Goal: Check status: Check status

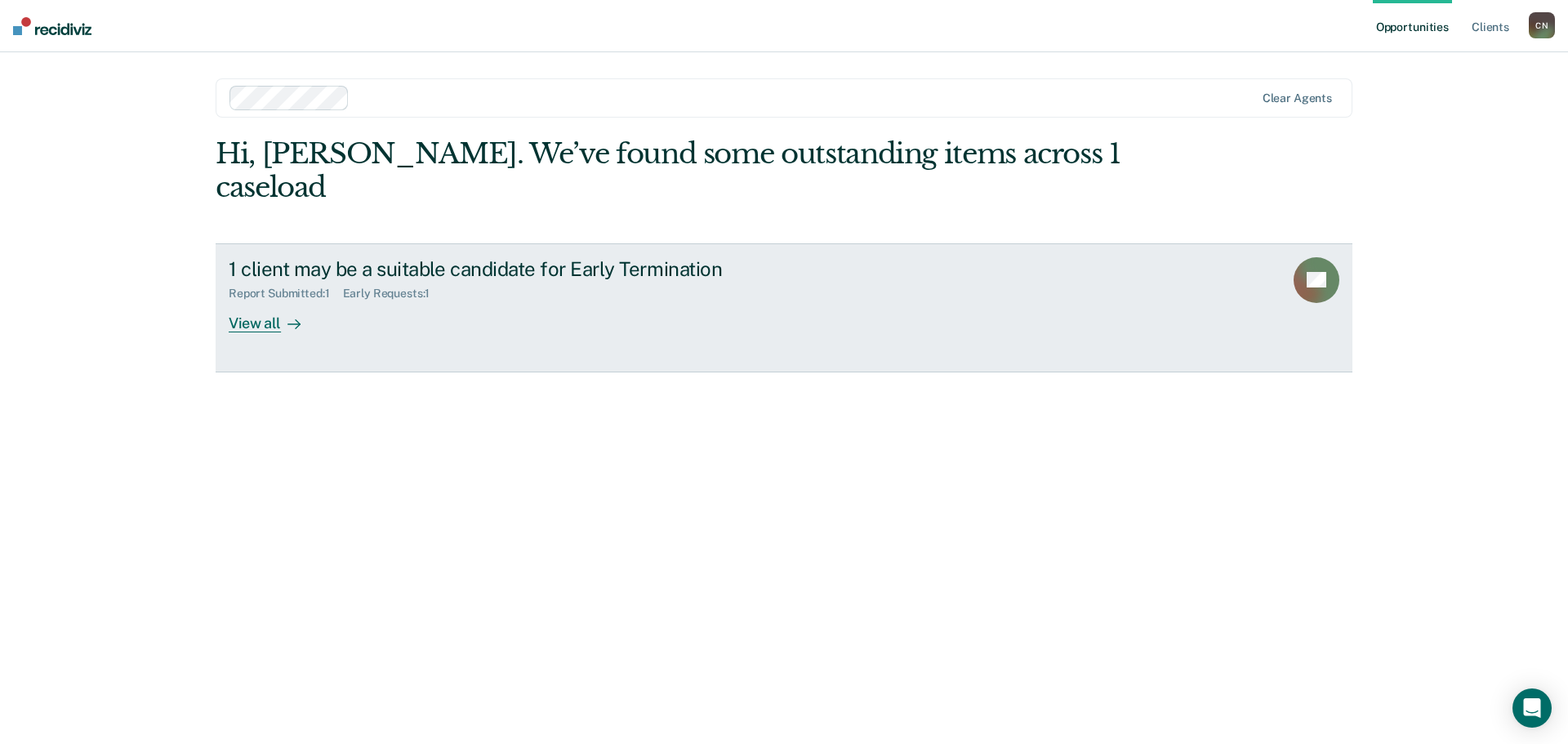
click at [286, 314] on div at bounding box center [291, 323] width 20 height 19
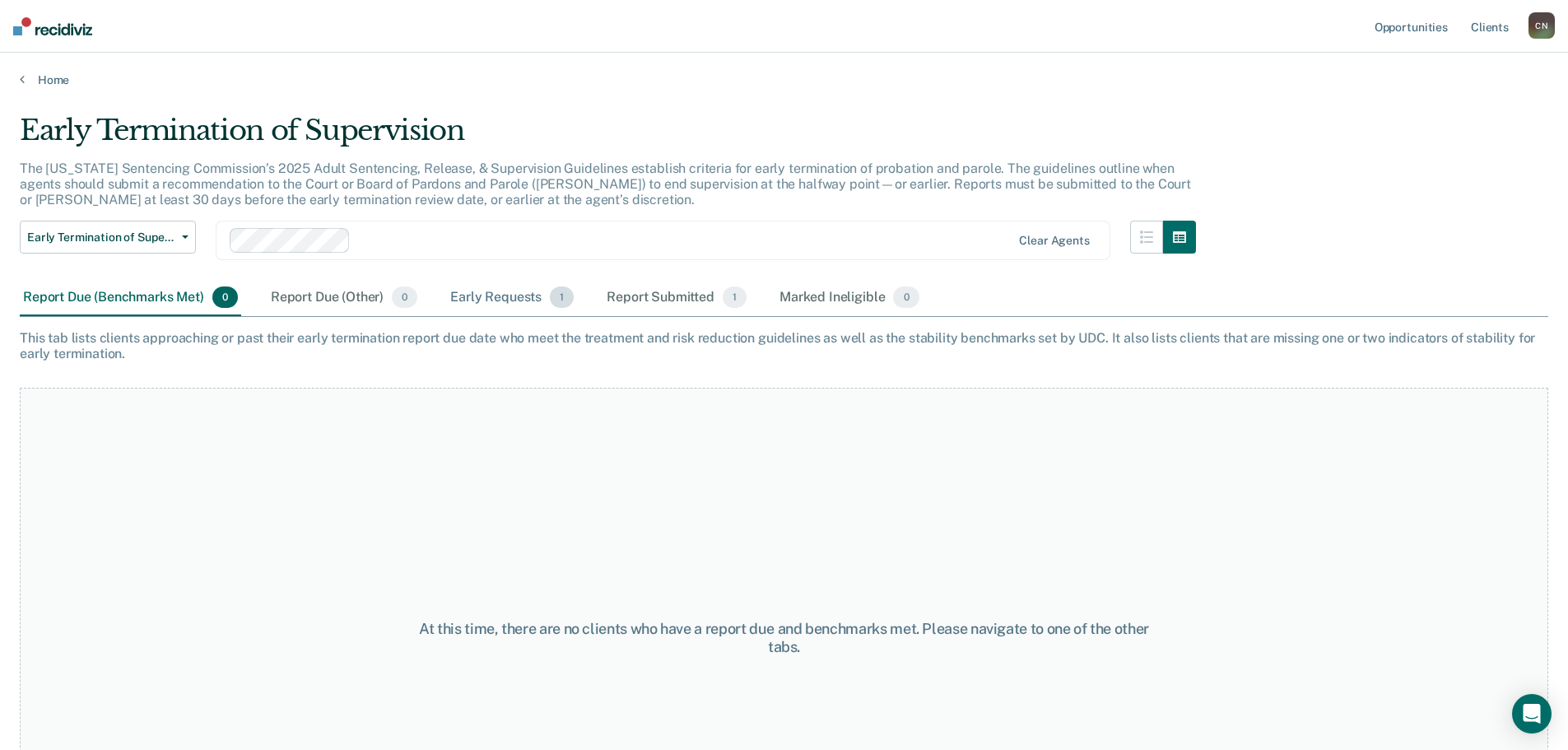
click at [512, 303] on div "Early Requests 1" at bounding box center [512, 298] width 130 height 36
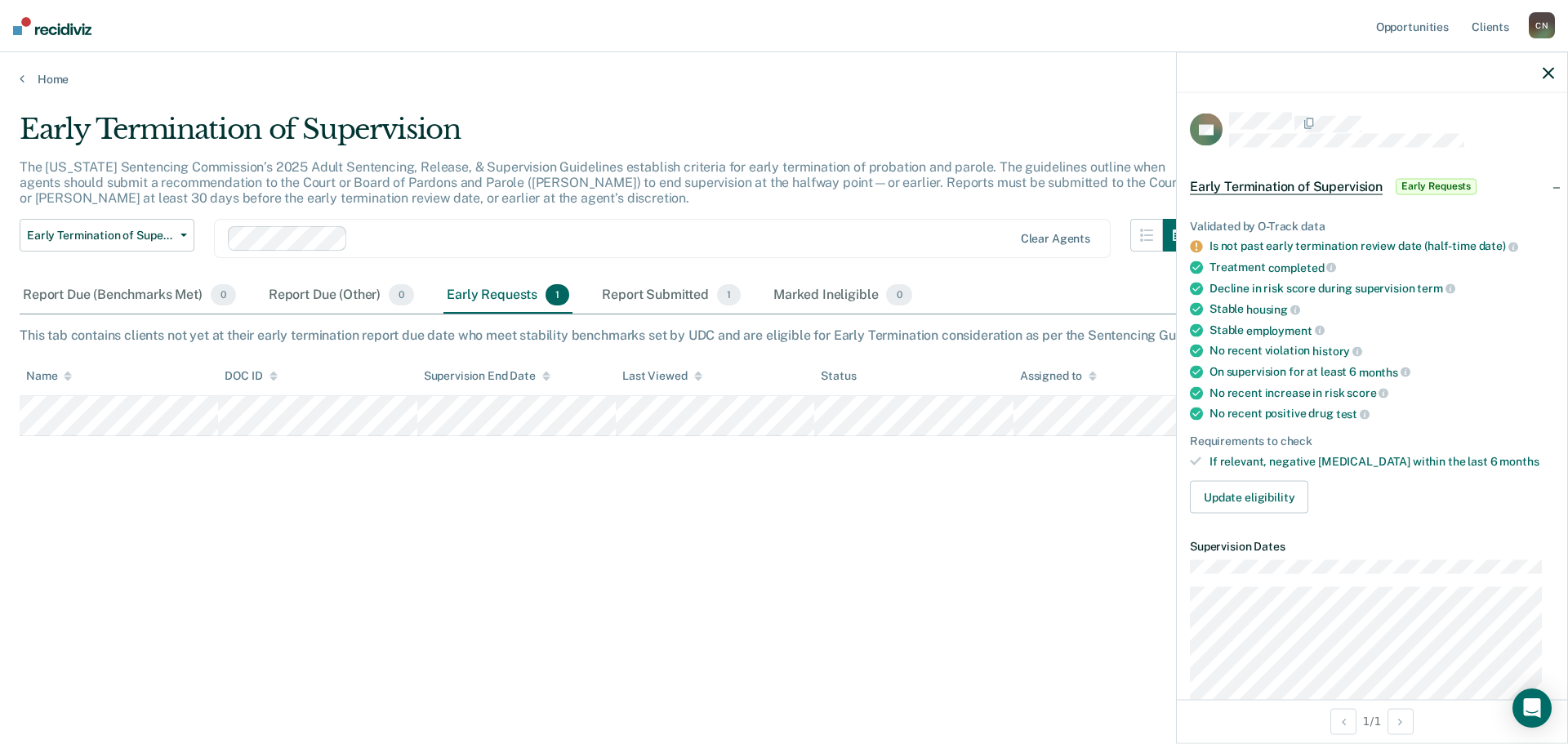
click at [1549, 73] on icon "button" at bounding box center [1548, 72] width 11 height 11
click at [1546, 74] on icon "button" at bounding box center [1548, 72] width 11 height 11
